Goal: Information Seeking & Learning: Learn about a topic

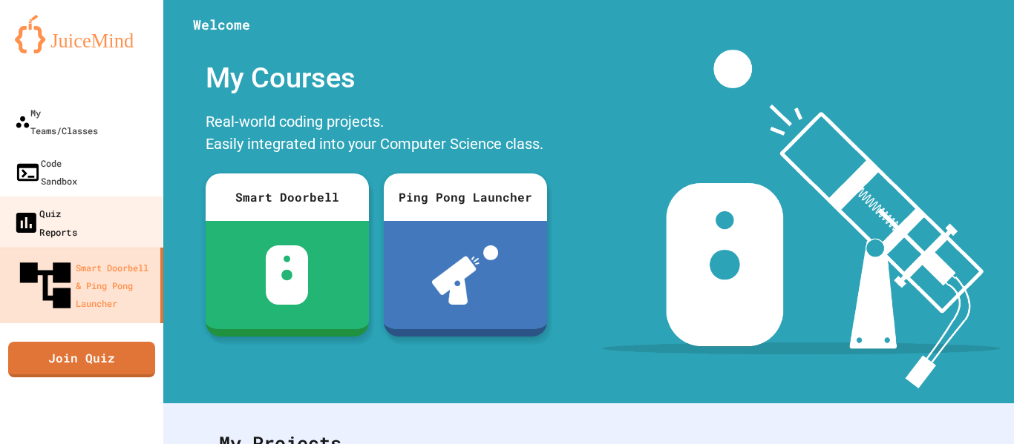
click at [73, 204] on div "Quiz Reports" at bounding box center [45, 222] width 65 height 36
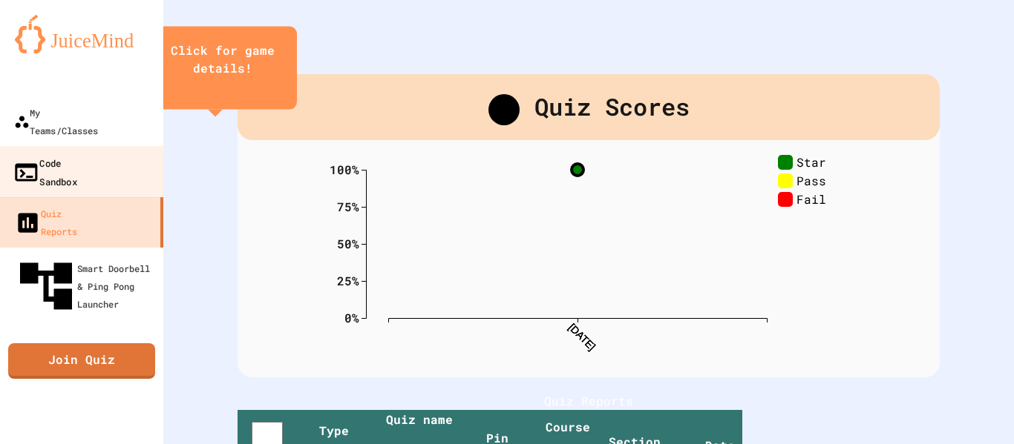
click at [70, 154] on div "Code Sandbox" at bounding box center [45, 172] width 65 height 36
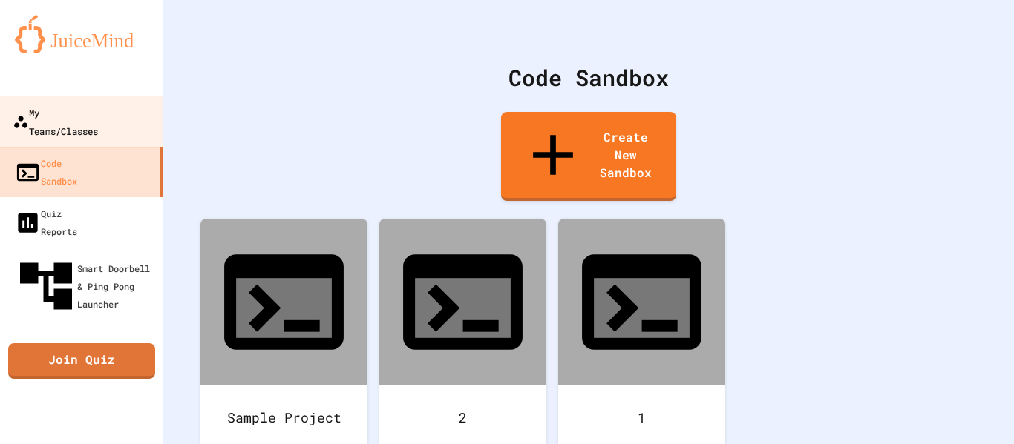
click at [98, 105] on div "My Teams/Classes" at bounding box center [55, 121] width 85 height 36
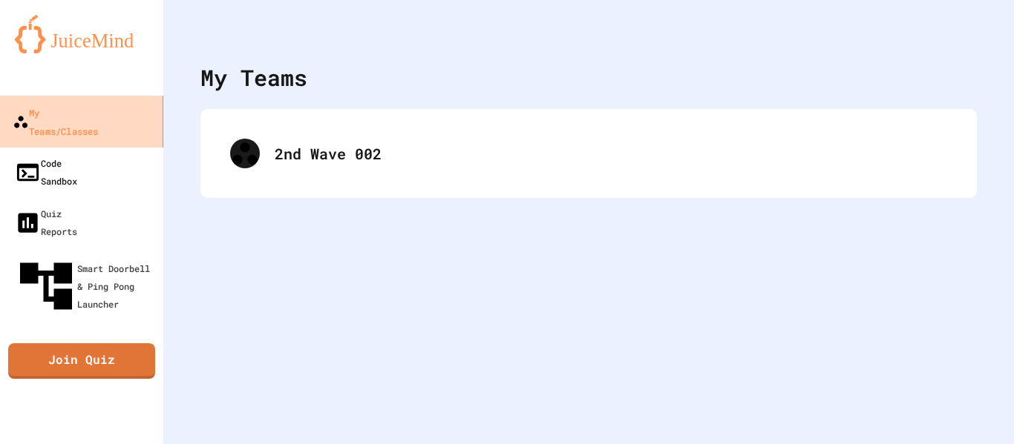
click at [104, 147] on link "Code Sandbox" at bounding box center [81, 172] width 163 height 50
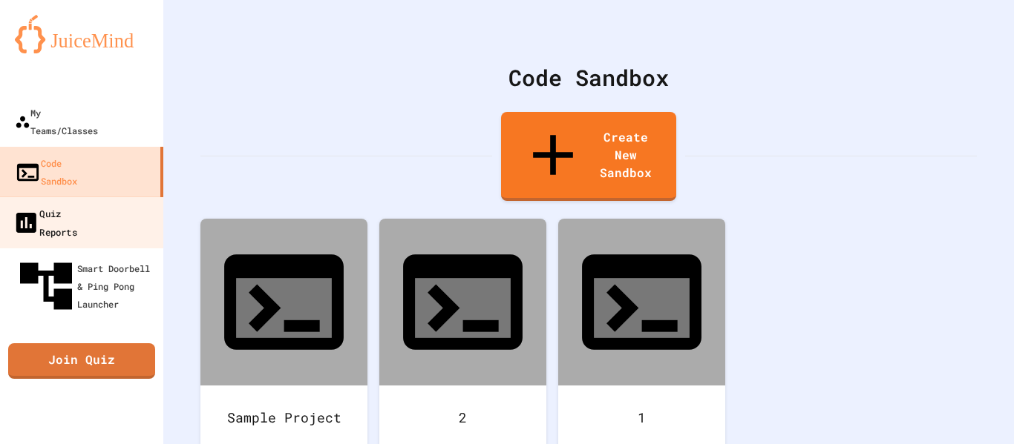
click at [77, 204] on div "Quiz Reports" at bounding box center [45, 222] width 65 height 36
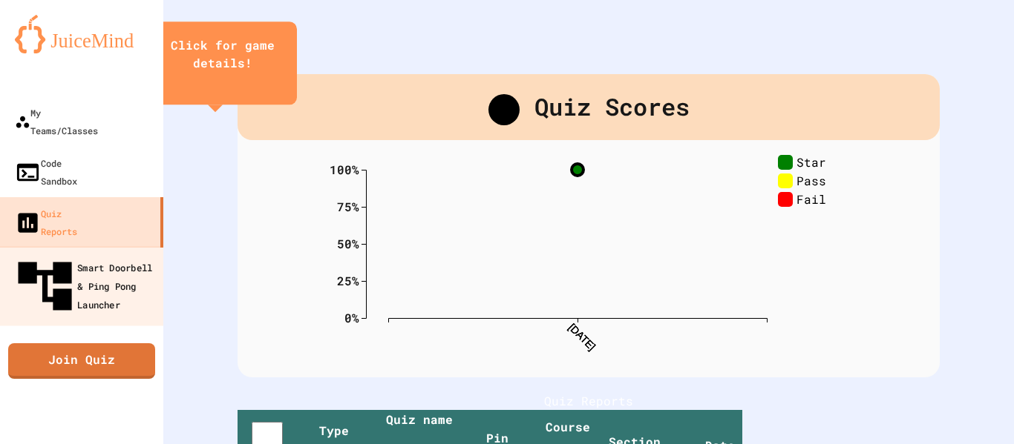
click at [105, 255] on div "Smart Doorbell & Ping Pong Launcher" at bounding box center [86, 287] width 147 height 65
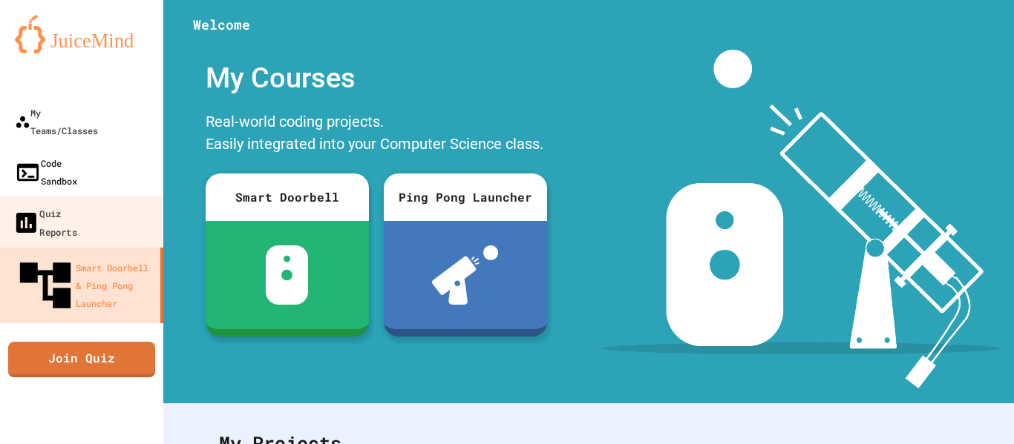
click at [113, 161] on link "Code Sandbox" at bounding box center [81, 172] width 163 height 50
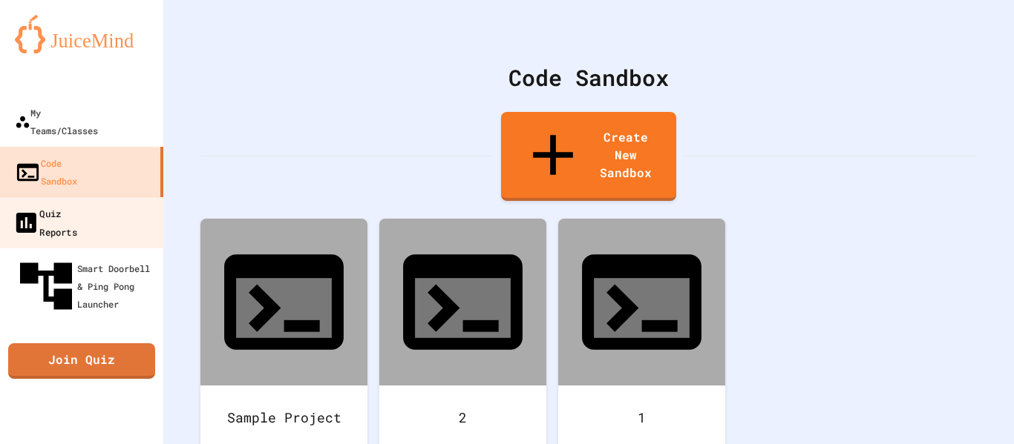
click at [110, 197] on link "Quiz Reports" at bounding box center [82, 223] width 168 height 52
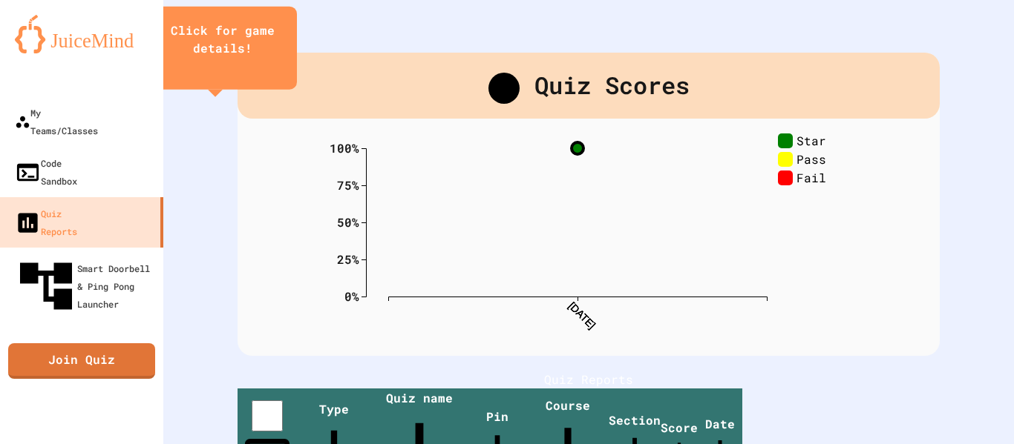
scroll to position [22, 0]
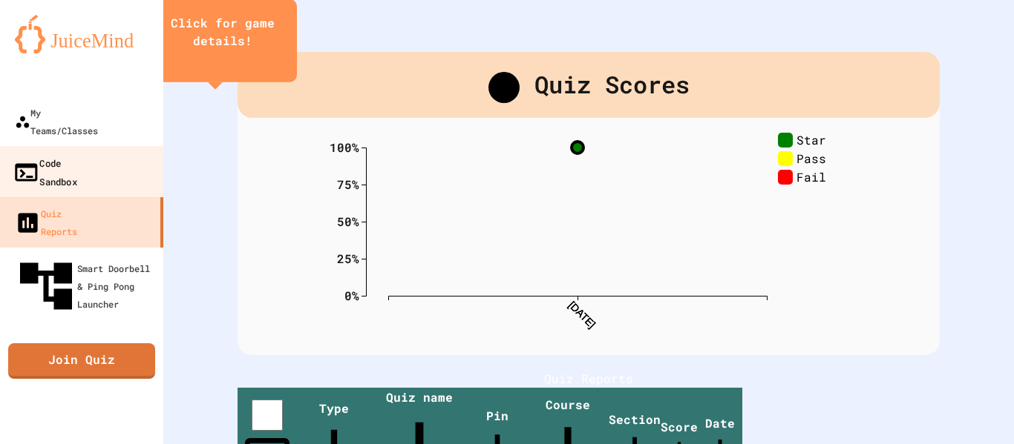
click at [48, 154] on div "Code Sandbox" at bounding box center [45, 172] width 65 height 36
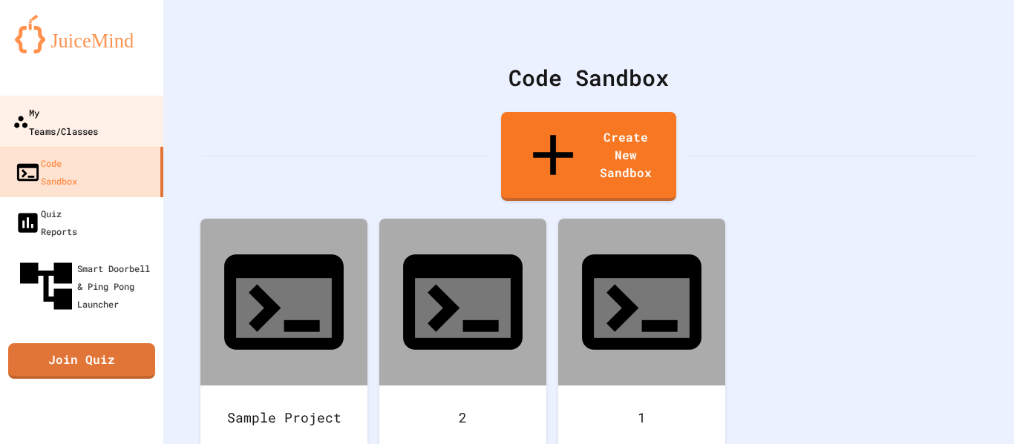
click at [80, 111] on div "My Teams/Classes" at bounding box center [55, 121] width 85 height 36
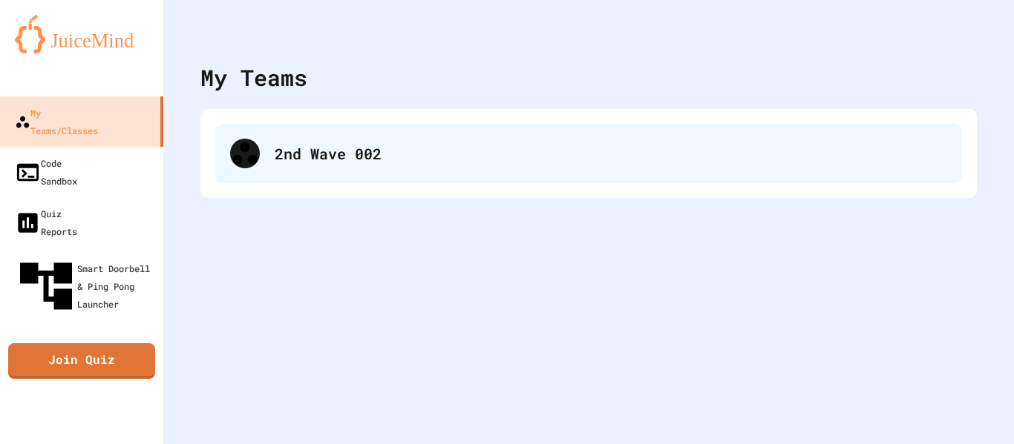
click at [219, 138] on div "2nd Wave 002" at bounding box center [588, 153] width 746 height 59
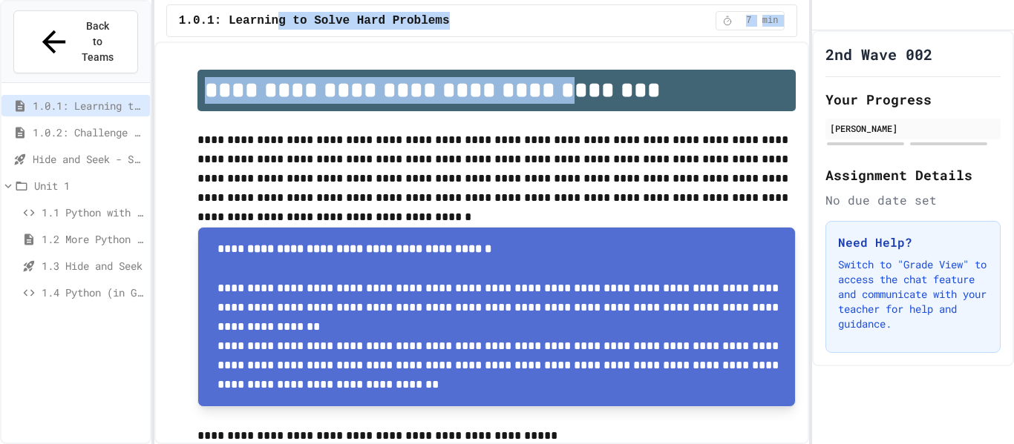
drag, startPoint x: 282, startPoint y: 27, endPoint x: 514, endPoint y: 91, distance: 241.1
click at [514, 91] on div "**********" at bounding box center [481, 222] width 655 height 444
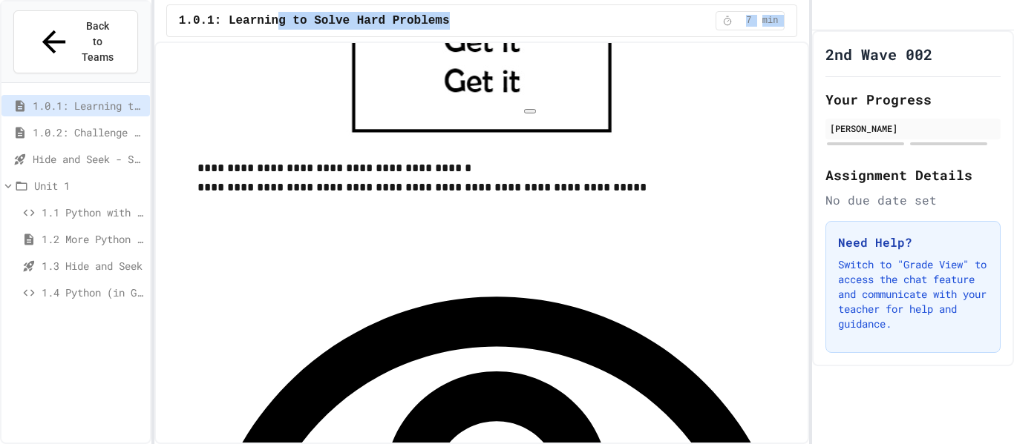
scroll to position [830, 0]
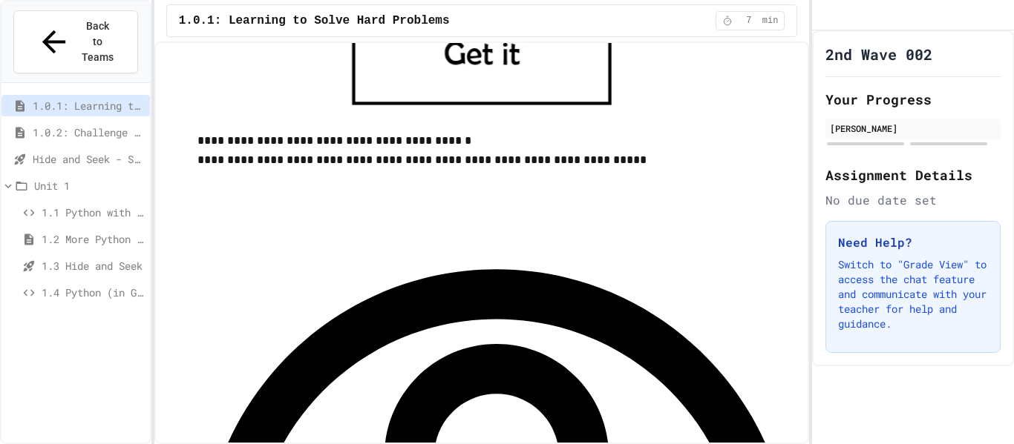
scroll to position [1388, 0]
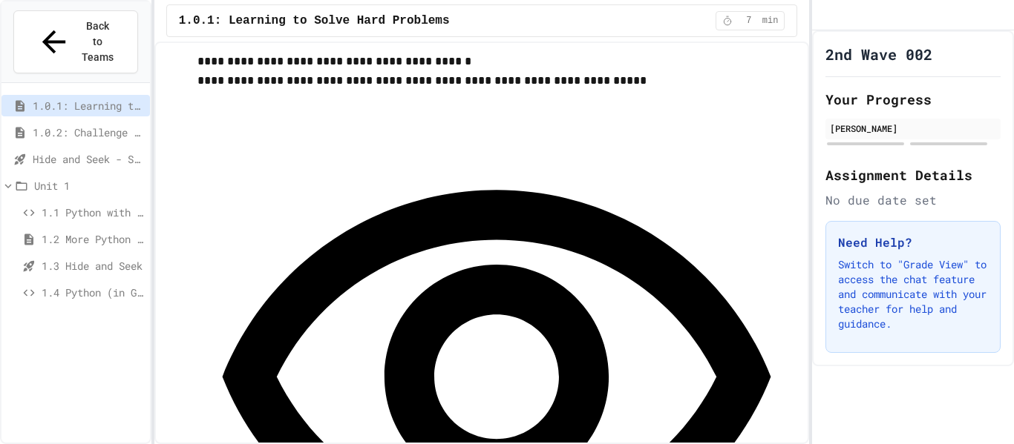
scroll to position [939, 0]
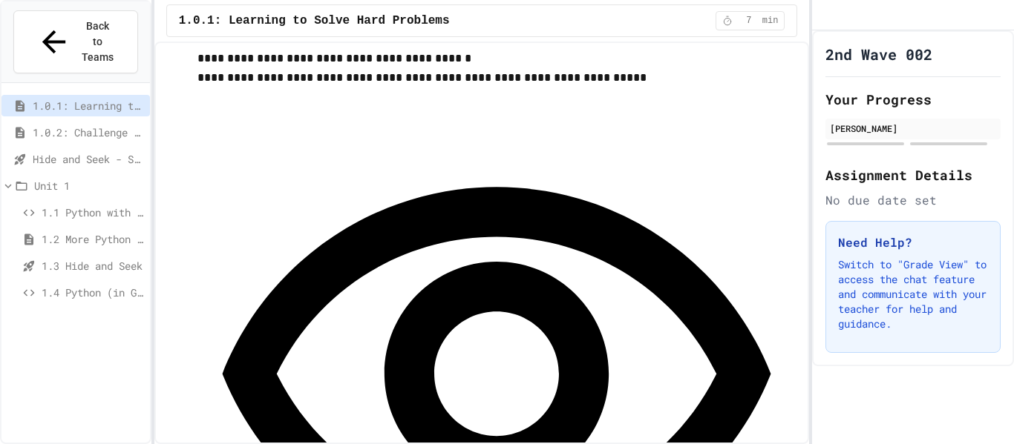
click at [226, 118] on div "**********" at bounding box center [496, 397] width 599 height 618
click at [229, 118] on div "**********" at bounding box center [496, 397] width 599 height 618
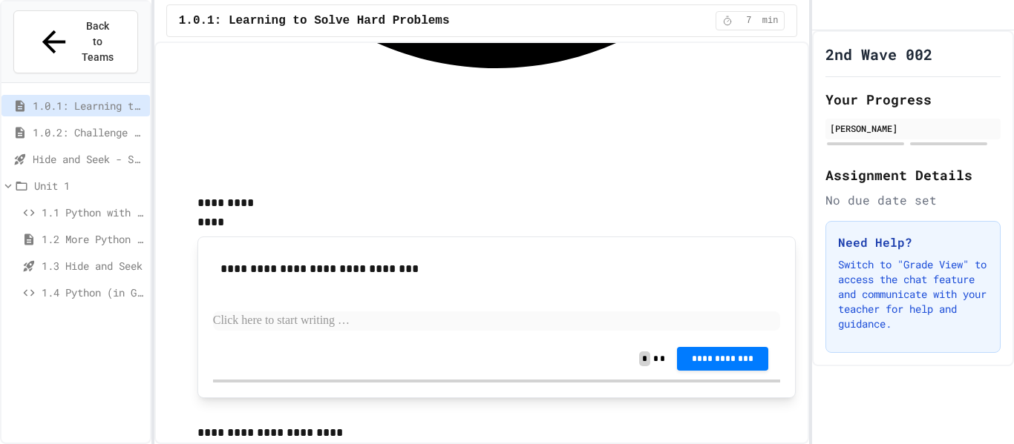
scroll to position [1433, 0]
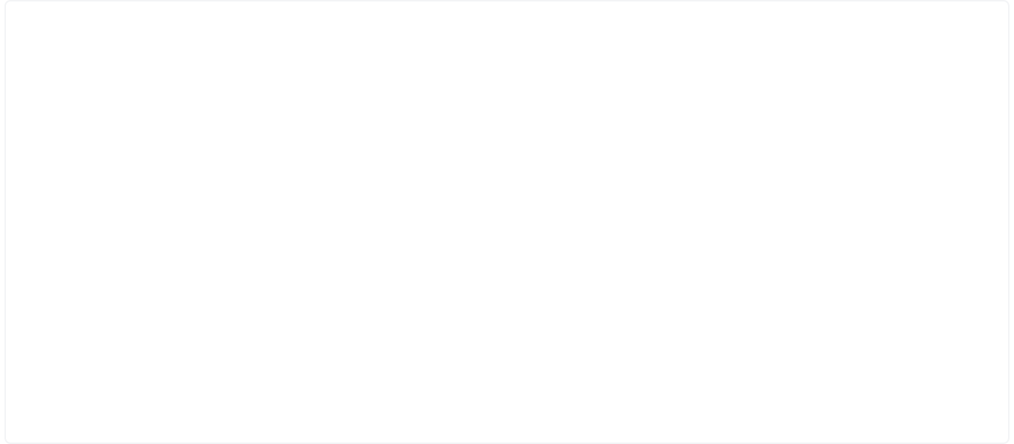
click at [286, 210] on div at bounding box center [506, 222] width 1005 height 444
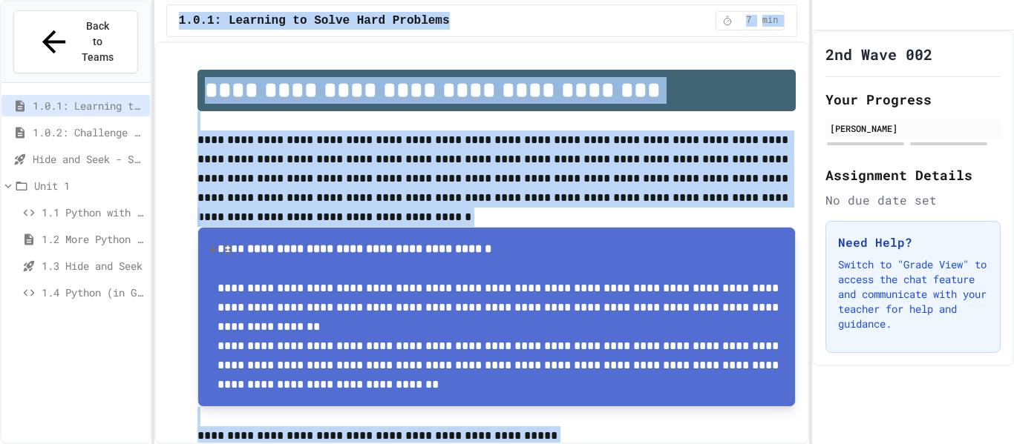
scroll to position [85, 0]
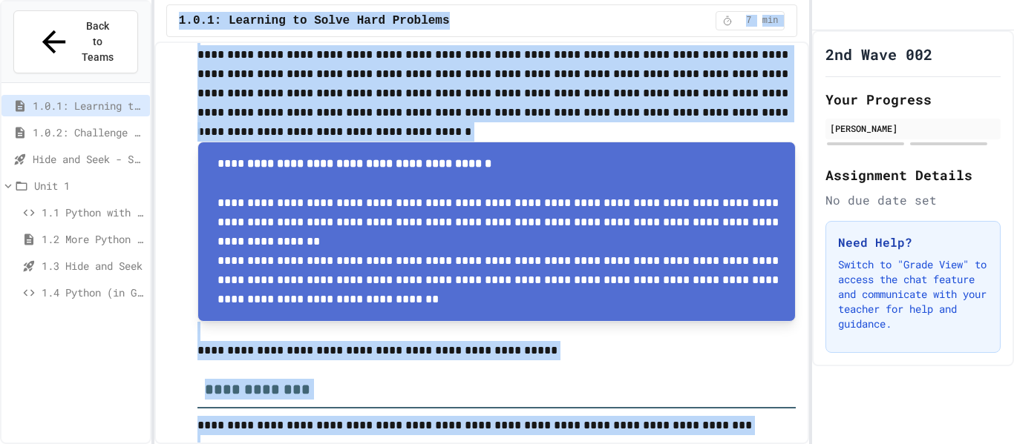
drag, startPoint x: 255, startPoint y: 160, endPoint x: 656, endPoint y: 294, distance: 423.3
click at [656, 294] on div "**********" at bounding box center [500, 231] width 566 height 155
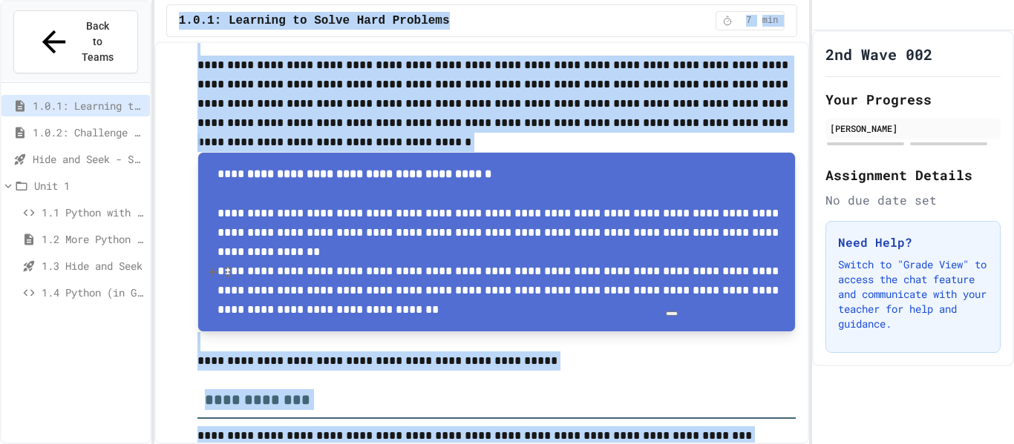
scroll to position [0, 0]
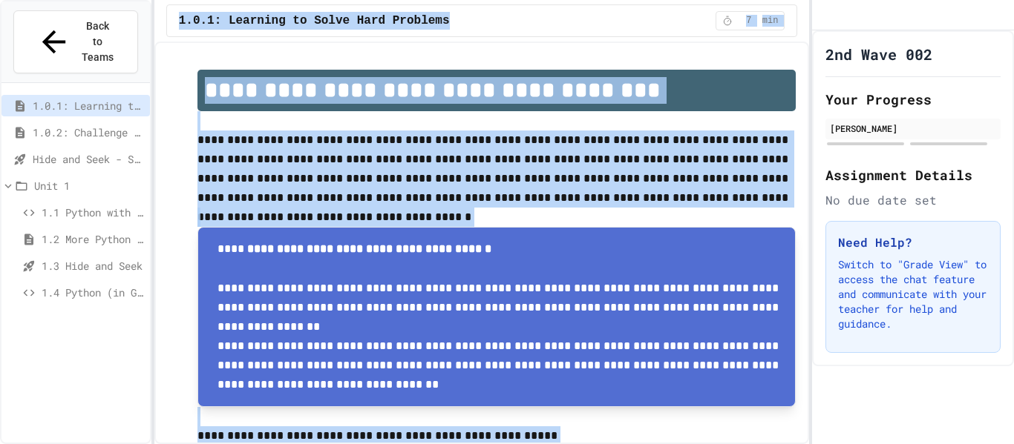
click at [411, 139] on p "**********" at bounding box center [496, 169] width 599 height 77
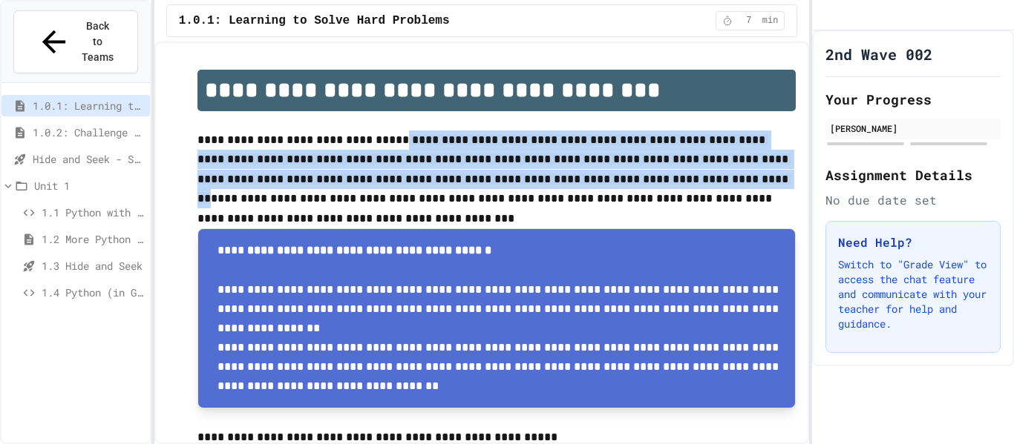
drag, startPoint x: 379, startPoint y: 137, endPoint x: 621, endPoint y: 185, distance: 246.7
click at [621, 185] on p "**********" at bounding box center [496, 170] width 599 height 79
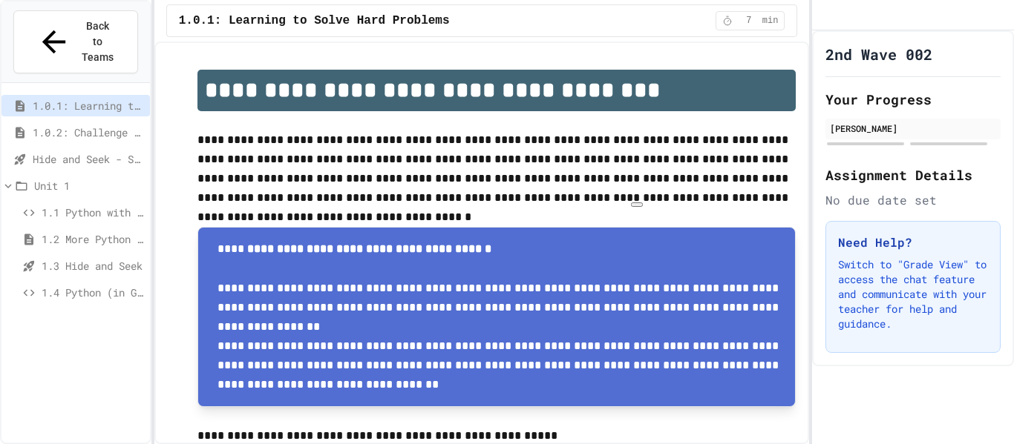
drag, startPoint x: 621, startPoint y: 185, endPoint x: 392, endPoint y: 139, distance: 233.9
click at [392, 139] on p "**********" at bounding box center [496, 169] width 599 height 77
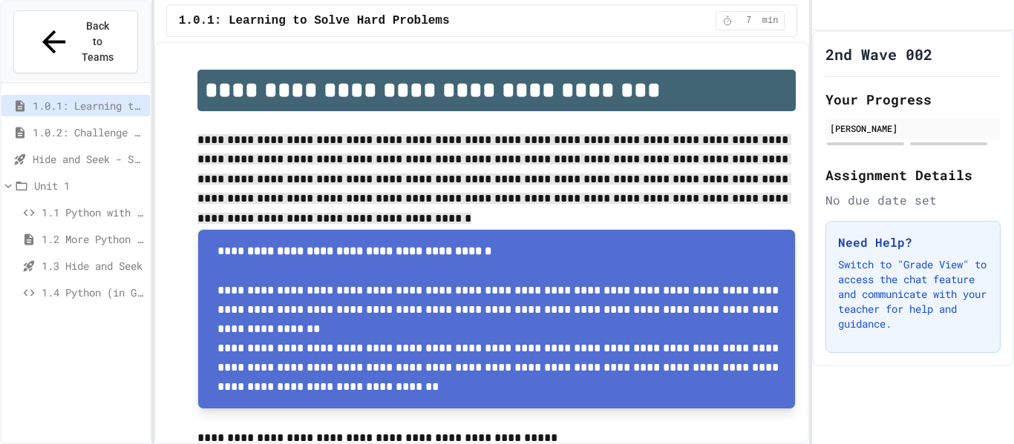
drag, startPoint x: 192, startPoint y: 145, endPoint x: 795, endPoint y: 201, distance: 605.1
drag, startPoint x: 270, startPoint y: 268, endPoint x: 378, endPoint y: 201, distance: 126.6
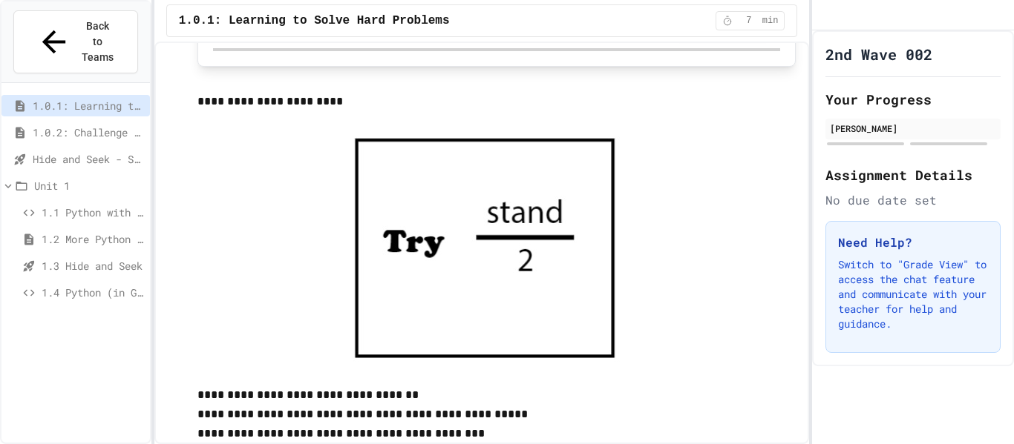
scroll to position [1822, 0]
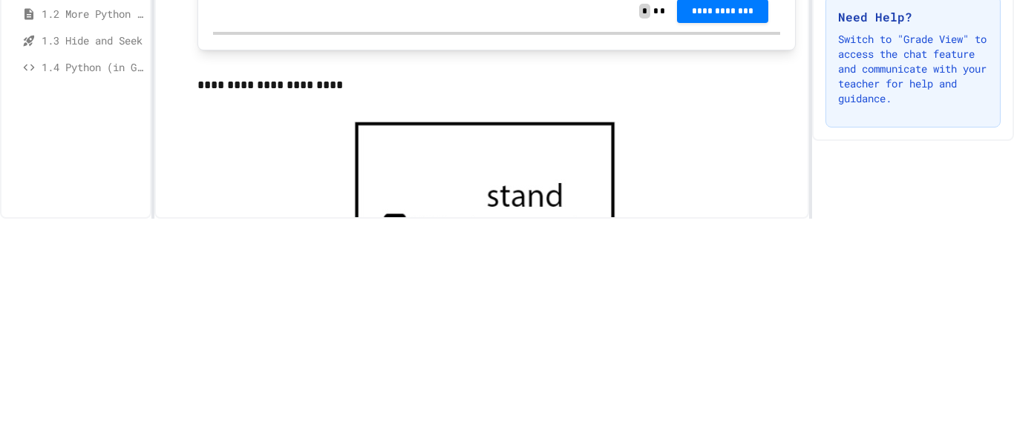
scroll to position [1575, 0]
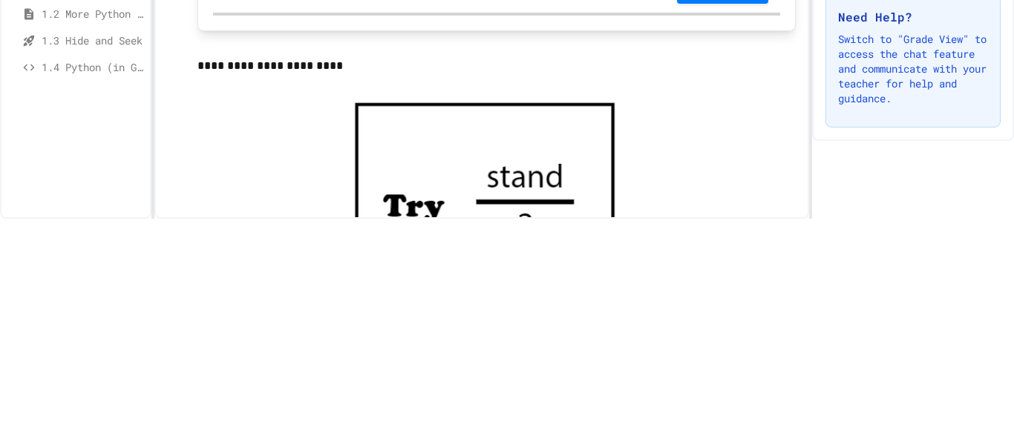
click at [203, 298] on div "**********" at bounding box center [496, 398] width 599 height 3809
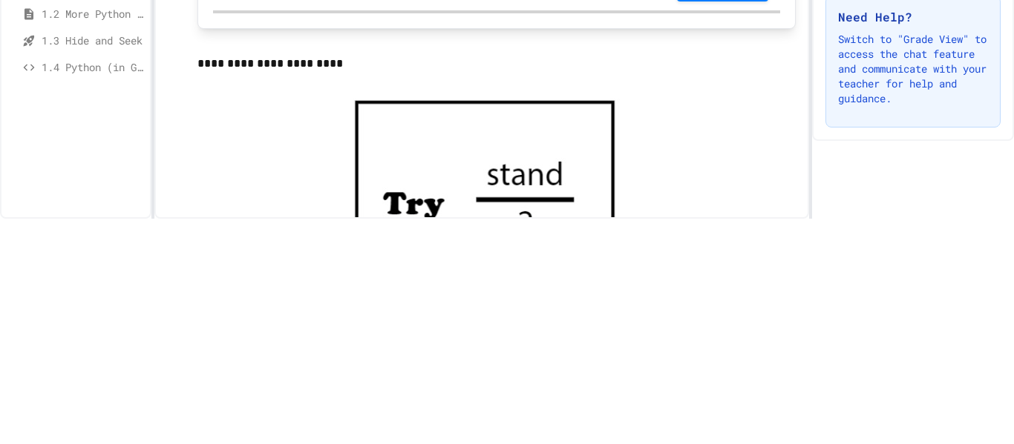
scroll to position [1573, 0]
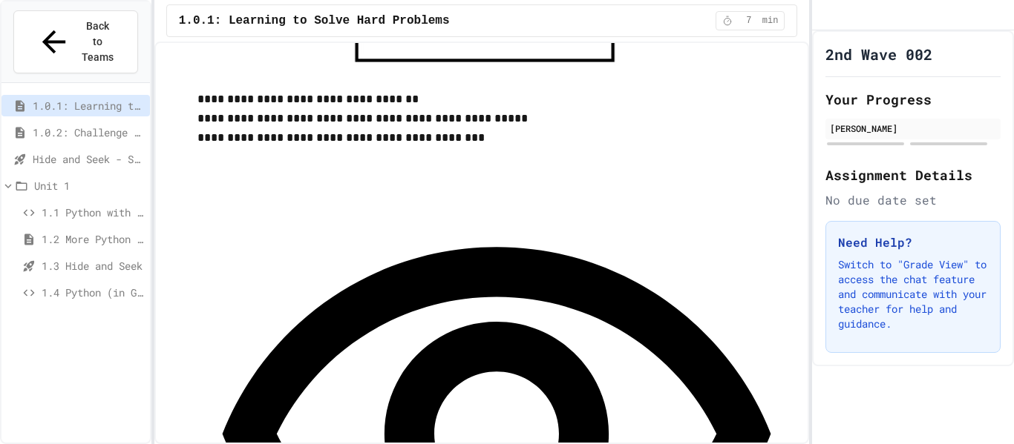
scroll to position [2078, 0]
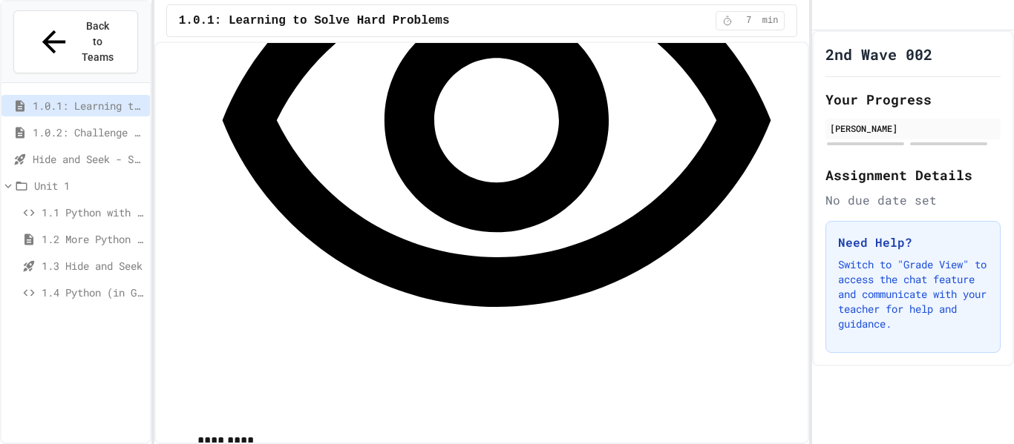
scroll to position [2373, 0]
drag, startPoint x: 380, startPoint y: 114, endPoint x: 502, endPoint y: 158, distance: 129.3
drag, startPoint x: 284, startPoint y: 105, endPoint x: 261, endPoint y: 134, distance: 37.0
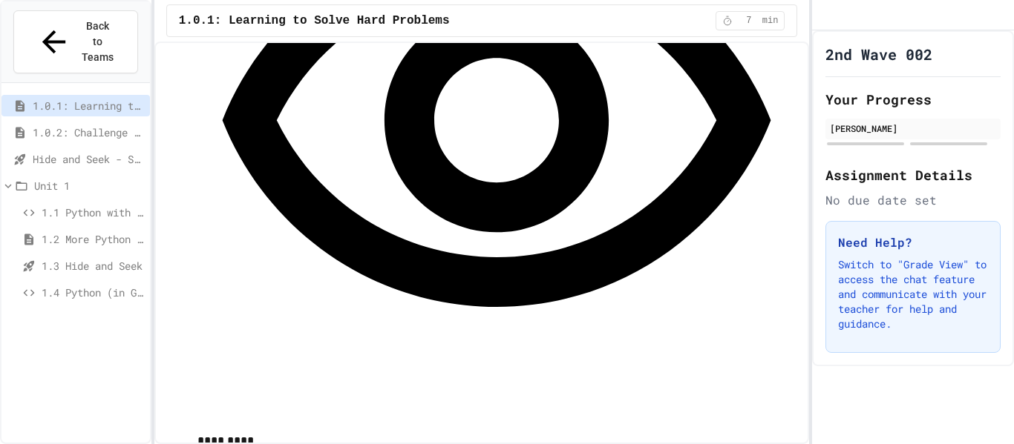
drag, startPoint x: 261, startPoint y: 134, endPoint x: 335, endPoint y: 118, distance: 75.1
drag, startPoint x: 335, startPoint y: 118, endPoint x: 447, endPoint y: 120, distance: 112.8
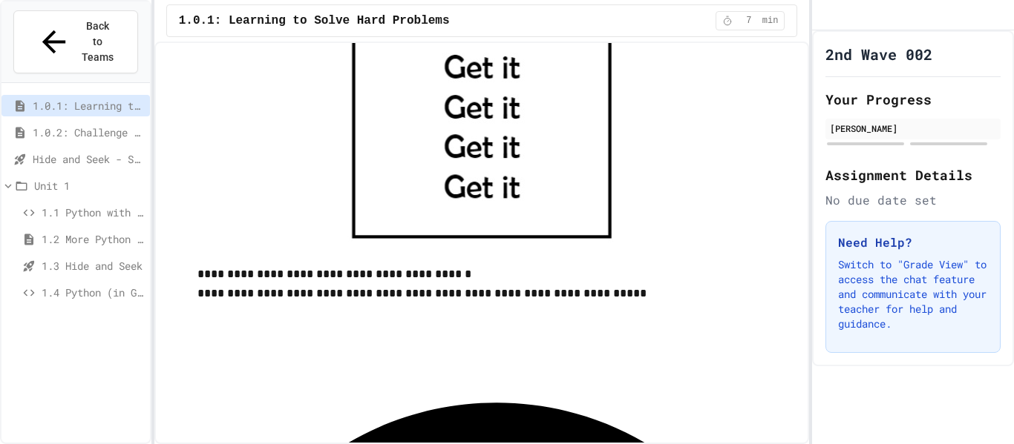
scroll to position [884, 0]
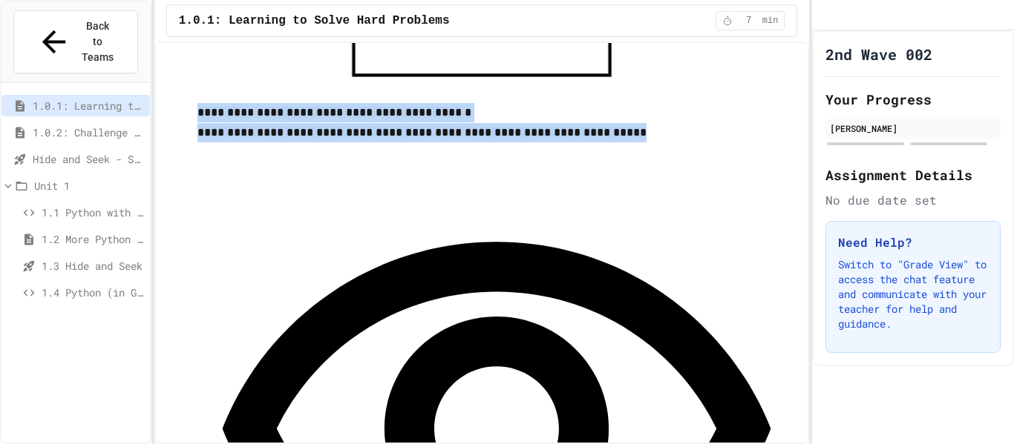
drag, startPoint x: 193, startPoint y: 109, endPoint x: 287, endPoint y: 185, distance: 120.9
click at [355, 96] on p at bounding box center [496, 93] width 599 height 19
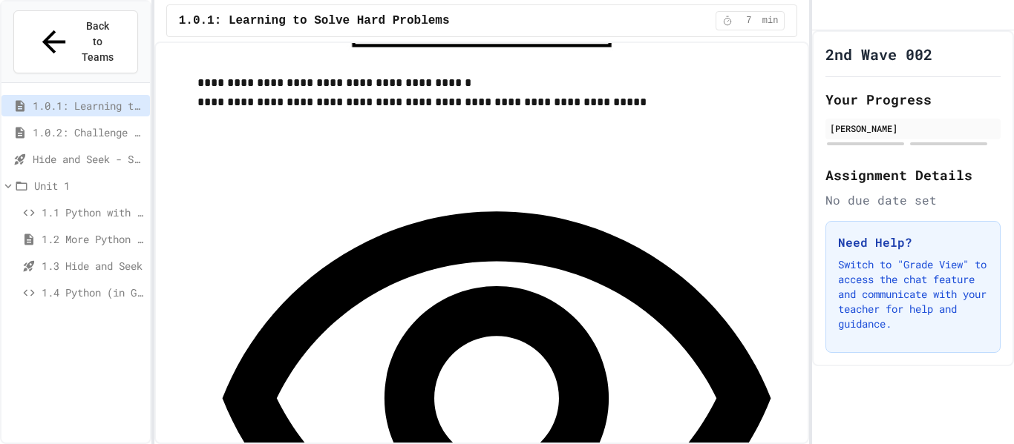
scroll to position [918, 0]
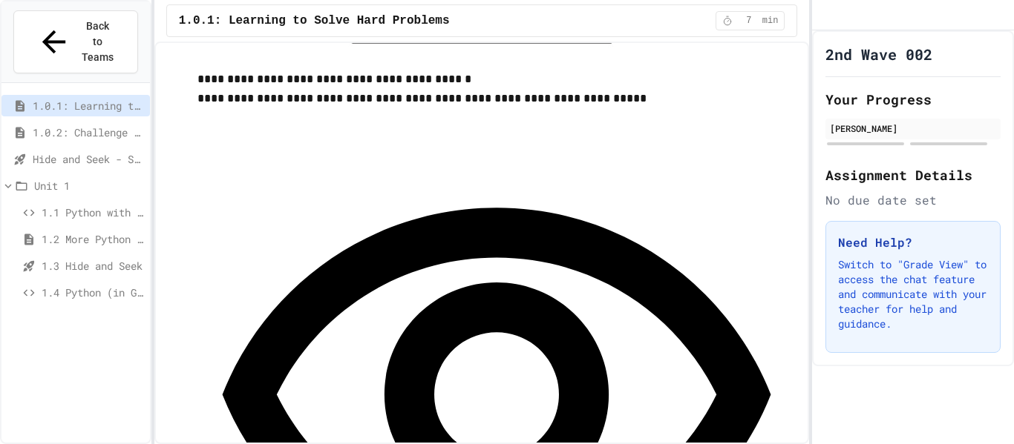
click at [324, 123] on div "**********" at bounding box center [496, 426] width 599 height 636
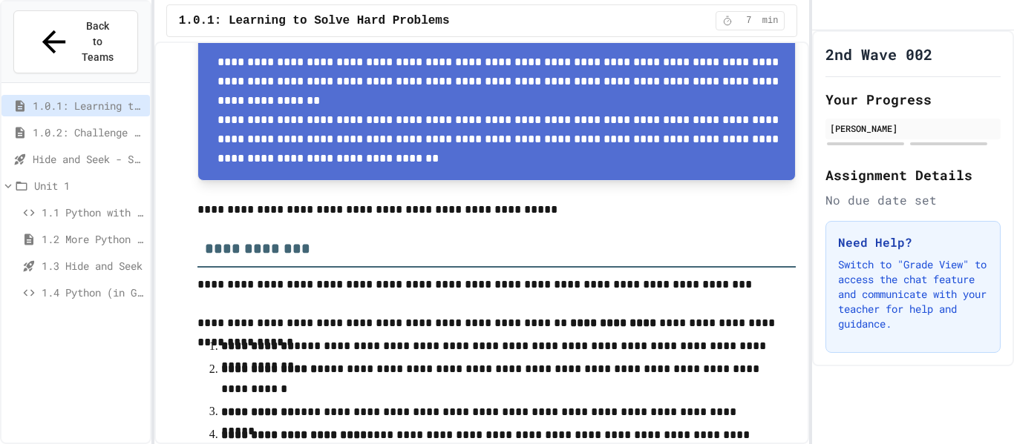
scroll to position [228, 0]
